Goal: Transaction & Acquisition: Purchase product/service

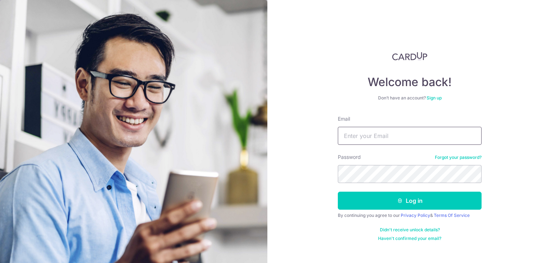
click at [359, 138] on input "Email" at bounding box center [410, 136] width 144 height 18
type input "[EMAIL_ADDRESS][DOMAIN_NAME]"
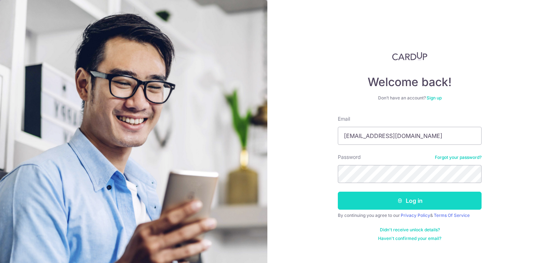
click at [411, 202] on button "Log in" at bounding box center [410, 200] width 144 height 18
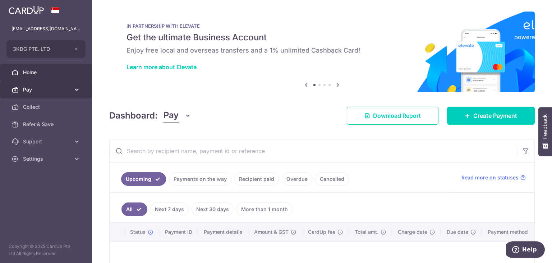
click at [27, 91] on span "Pay" at bounding box center [46, 89] width 47 height 7
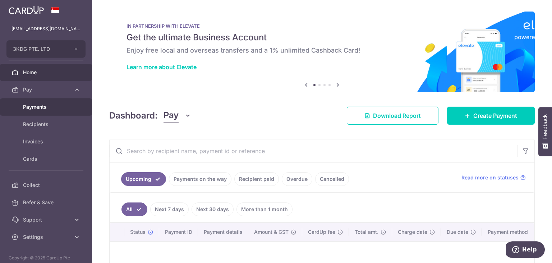
click at [30, 107] on span "Payments" at bounding box center [46, 106] width 47 height 7
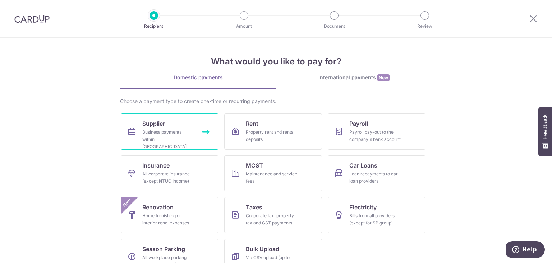
click at [168, 127] on link "Supplier Business payments within Singapore" at bounding box center [170, 131] width 98 height 36
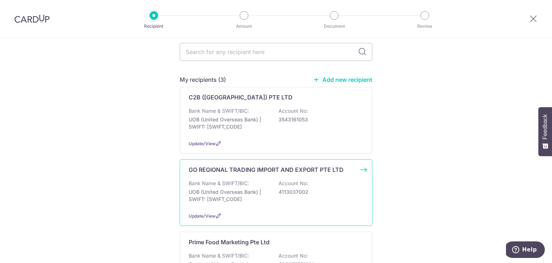
scroll to position [72, 0]
click at [245, 165] on p "GO REGIONAL TRADING IMPORT AND EXPORT PTE LTD" at bounding box center [266, 169] width 155 height 9
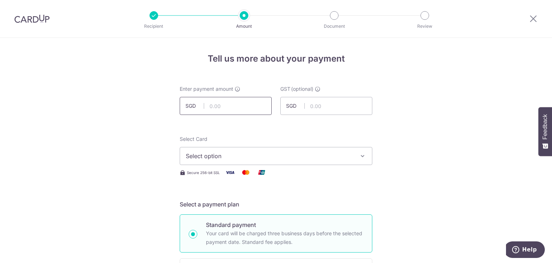
click at [236, 110] on input "text" at bounding box center [226, 106] width 92 height 18
type input "370.12"
click at [330, 105] on input "text" at bounding box center [327, 106] width 92 height 18
type input "33.31"
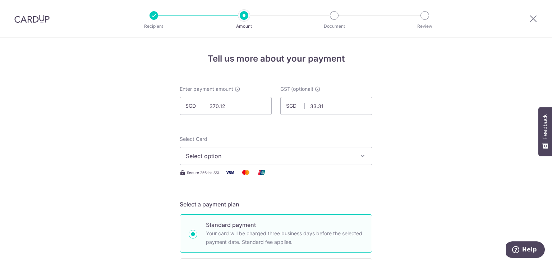
click at [294, 157] on span "Select option" at bounding box center [270, 155] width 168 height 9
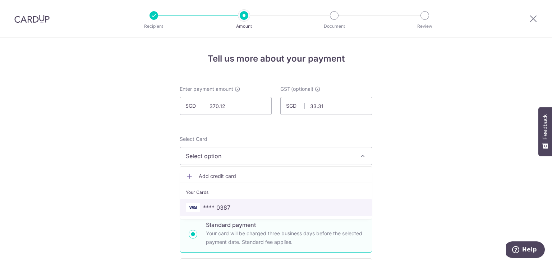
drag, startPoint x: 230, startPoint y: 204, endPoint x: 372, endPoint y: 181, distance: 144.3
click at [230, 204] on span "**** 0387" at bounding box center [276, 207] width 181 height 9
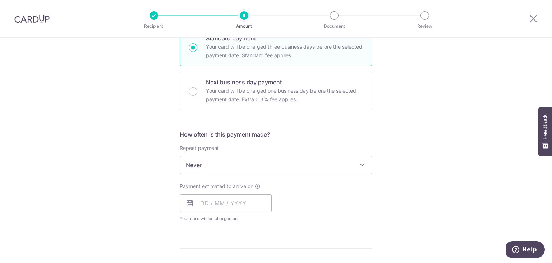
scroll to position [252, 0]
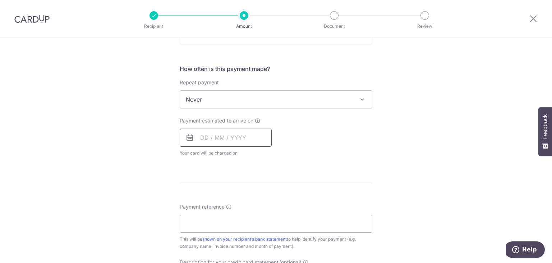
click at [202, 139] on input "text" at bounding box center [226, 137] width 92 height 18
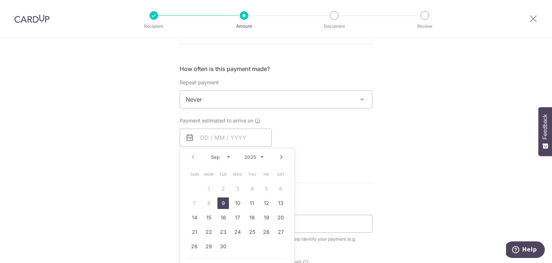
click at [222, 204] on link "9" at bounding box center [224, 203] width 12 height 12
type input "[DATE]"
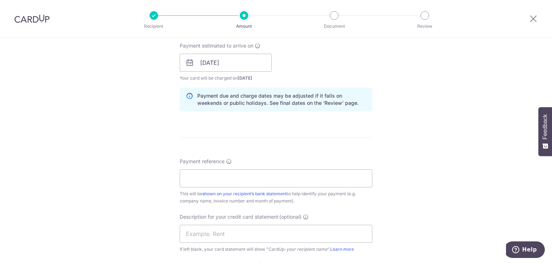
scroll to position [360, 0]
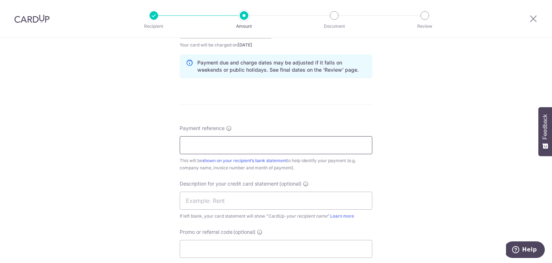
click at [276, 146] on input "Payment reference" at bounding box center [276, 145] width 193 height 18
type input "3KDG INV for Dry Goods"
click at [212, 196] on input "text" at bounding box center [276, 200] width 193 height 18
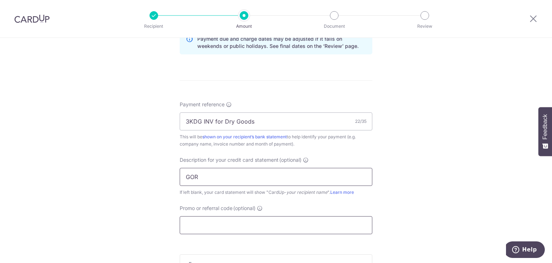
scroll to position [432, 0]
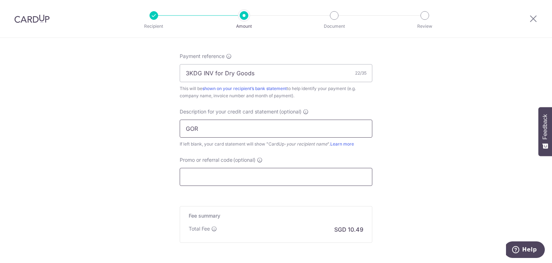
type input "GOR"
click at [220, 170] on input "Promo or referral code (optional)" at bounding box center [276, 177] width 193 height 18
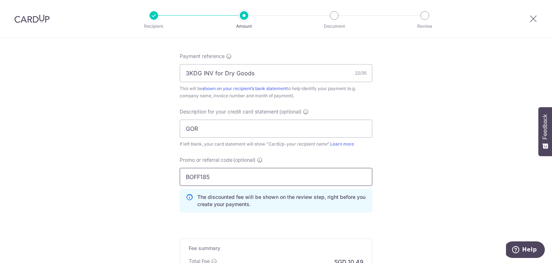
type input "BOFF185"
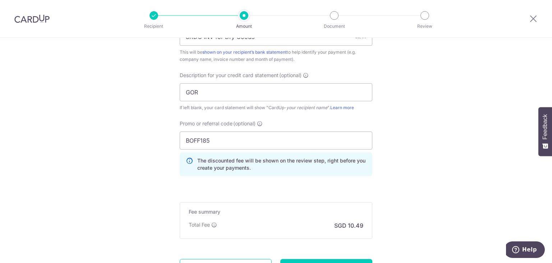
scroll to position [535, 0]
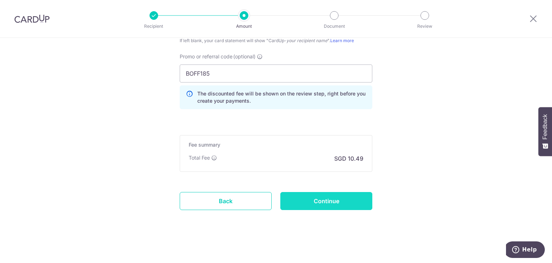
click at [331, 203] on input "Continue" at bounding box center [327, 201] width 92 height 18
type input "Create Schedule"
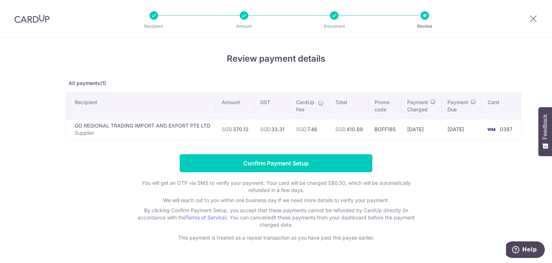
click at [496, 188] on div "Review payment details All payments(1) Recipient Amount GST CardUp Fee Total Pr…" at bounding box center [276, 161] width 552 height 246
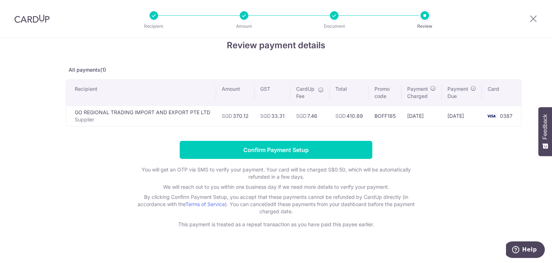
scroll to position [21, 0]
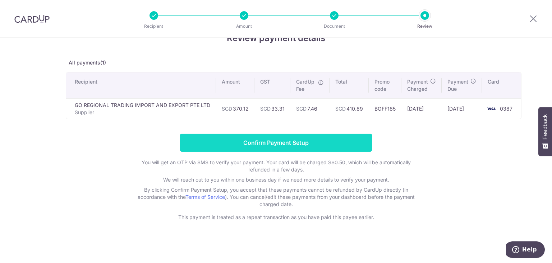
click at [286, 142] on input "Confirm Payment Setup" at bounding box center [276, 142] width 193 height 18
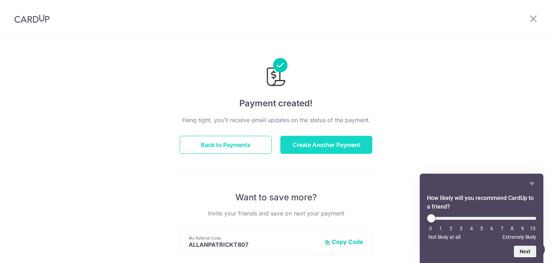
click at [328, 145] on button "Create Another Payment" at bounding box center [327, 145] width 92 height 18
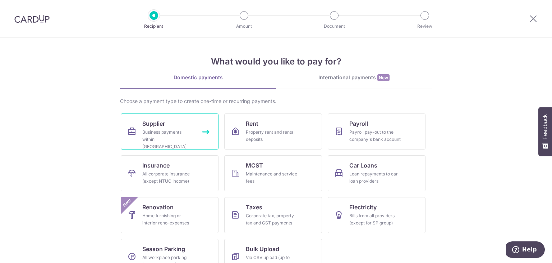
click at [165, 127] on link "Supplier Business payments within Singapore" at bounding box center [170, 131] width 98 height 36
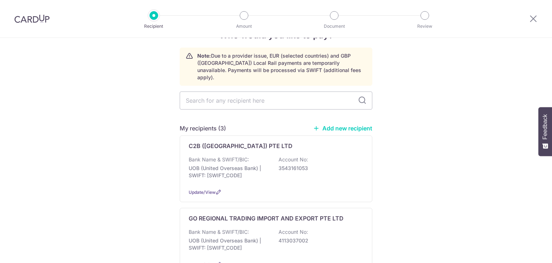
scroll to position [72, 0]
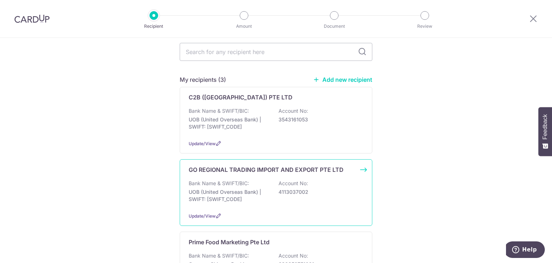
click at [232, 169] on div "GO REGIONAL TRADING IMPORT AND EXPORT PTE LTD Bank Name & SWIFT/BIC: UOB (Unite…" at bounding box center [276, 192] width 193 height 67
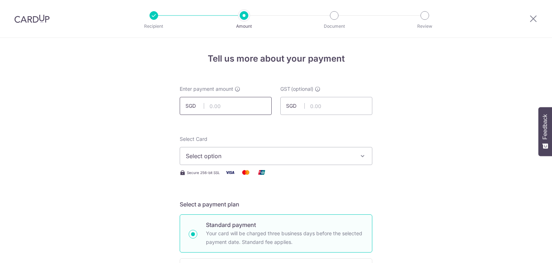
click at [239, 108] on input "text" at bounding box center [226, 106] width 92 height 18
type input "306.50"
click at [328, 105] on input "text" at bounding box center [327, 106] width 92 height 18
type input "27.59"
click at [281, 157] on span "Select option" at bounding box center [270, 155] width 168 height 9
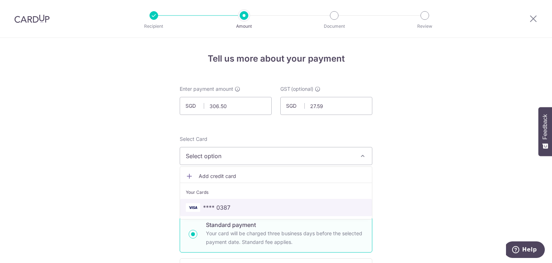
drag, startPoint x: 230, startPoint y: 204, endPoint x: 438, endPoint y: 169, distance: 211.6
click at [230, 204] on span "**** 0387" at bounding box center [276, 207] width 181 height 9
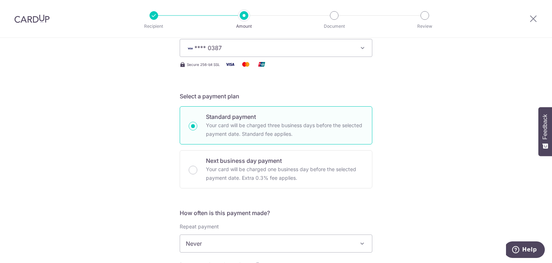
scroll to position [144, 0]
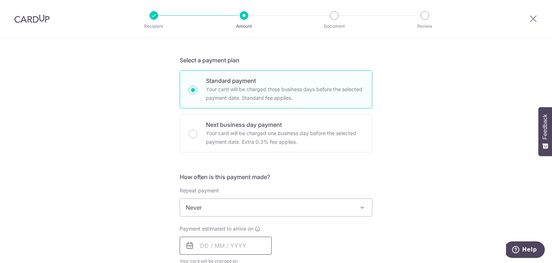
click at [205, 248] on input "text" at bounding box center [226, 245] width 92 height 18
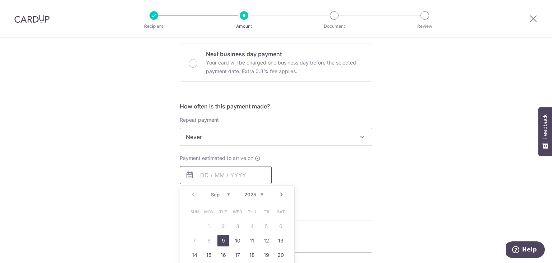
scroll to position [216, 0]
click at [219, 234] on link "9" at bounding box center [224, 239] width 12 height 12
type input "[DATE]"
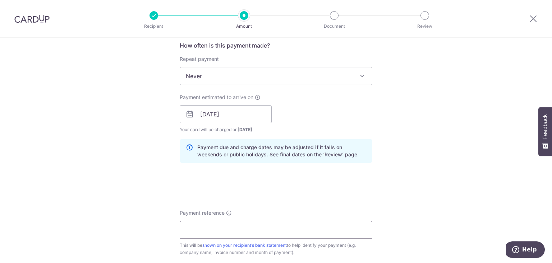
scroll to position [288, 0]
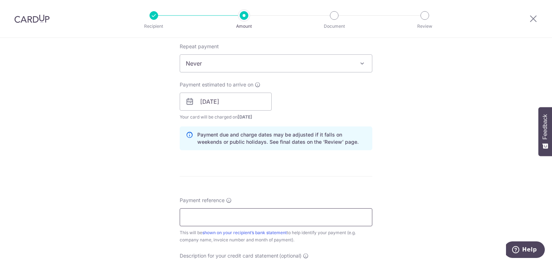
click at [199, 217] on input "Payment reference" at bounding box center [276, 217] width 193 height 18
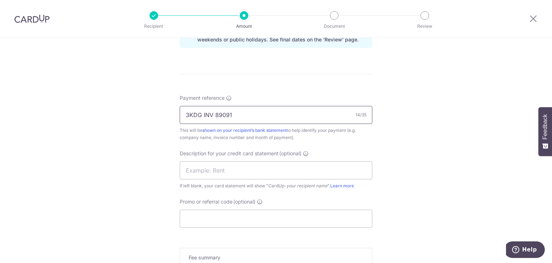
scroll to position [432, 0]
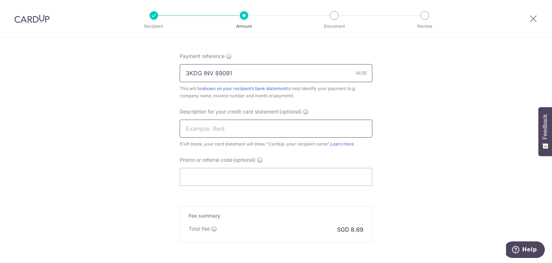
type input "3KDG INV 89091"
click at [200, 124] on input "text" at bounding box center [276, 128] width 193 height 18
type input "BOFF185"
drag, startPoint x: 220, startPoint y: 128, endPoint x: 153, endPoint y: 123, distance: 67.1
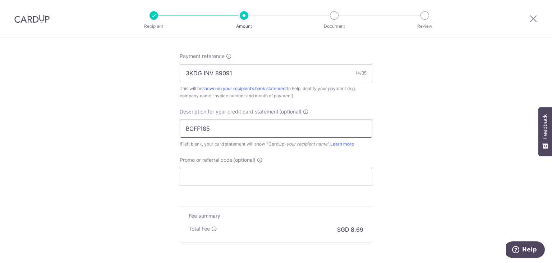
type input "GOR"
click at [213, 176] on input "Promo or referral code (optional)" at bounding box center [276, 177] width 193 height 18
paste input "BOFF185"
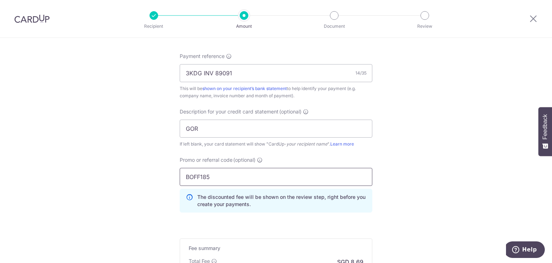
type input "BOFF185"
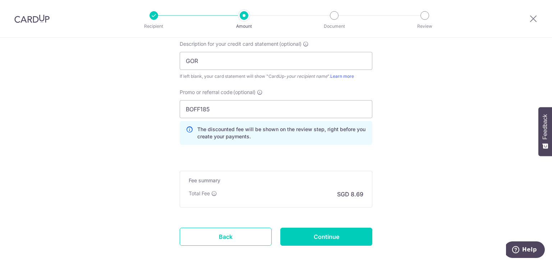
scroll to position [535, 0]
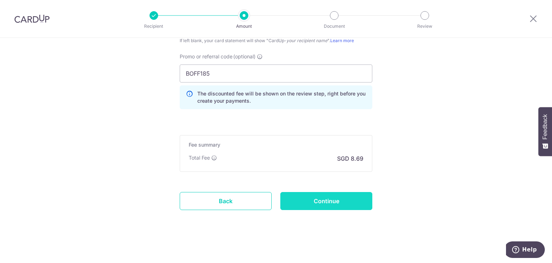
click at [322, 203] on input "Continue" at bounding box center [327, 201] width 92 height 18
type input "Create Schedule"
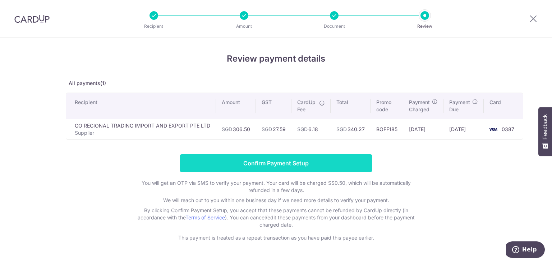
click at [306, 161] on input "Confirm Payment Setup" at bounding box center [276, 163] width 193 height 18
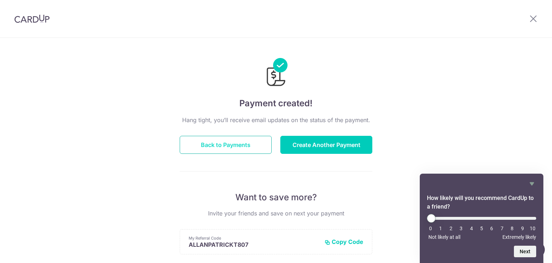
click at [210, 140] on button "Back to Payments" at bounding box center [226, 145] width 92 height 18
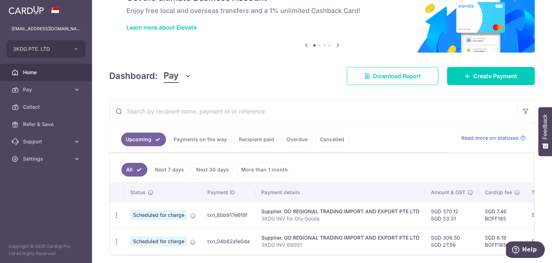
scroll to position [33, 0]
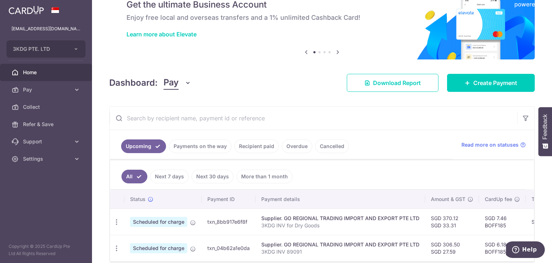
click at [402, 124] on input "text" at bounding box center [314, 117] width 408 height 23
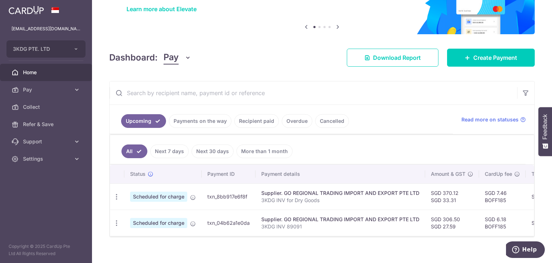
scroll to position [69, 0]
